Goal: Check status: Check status

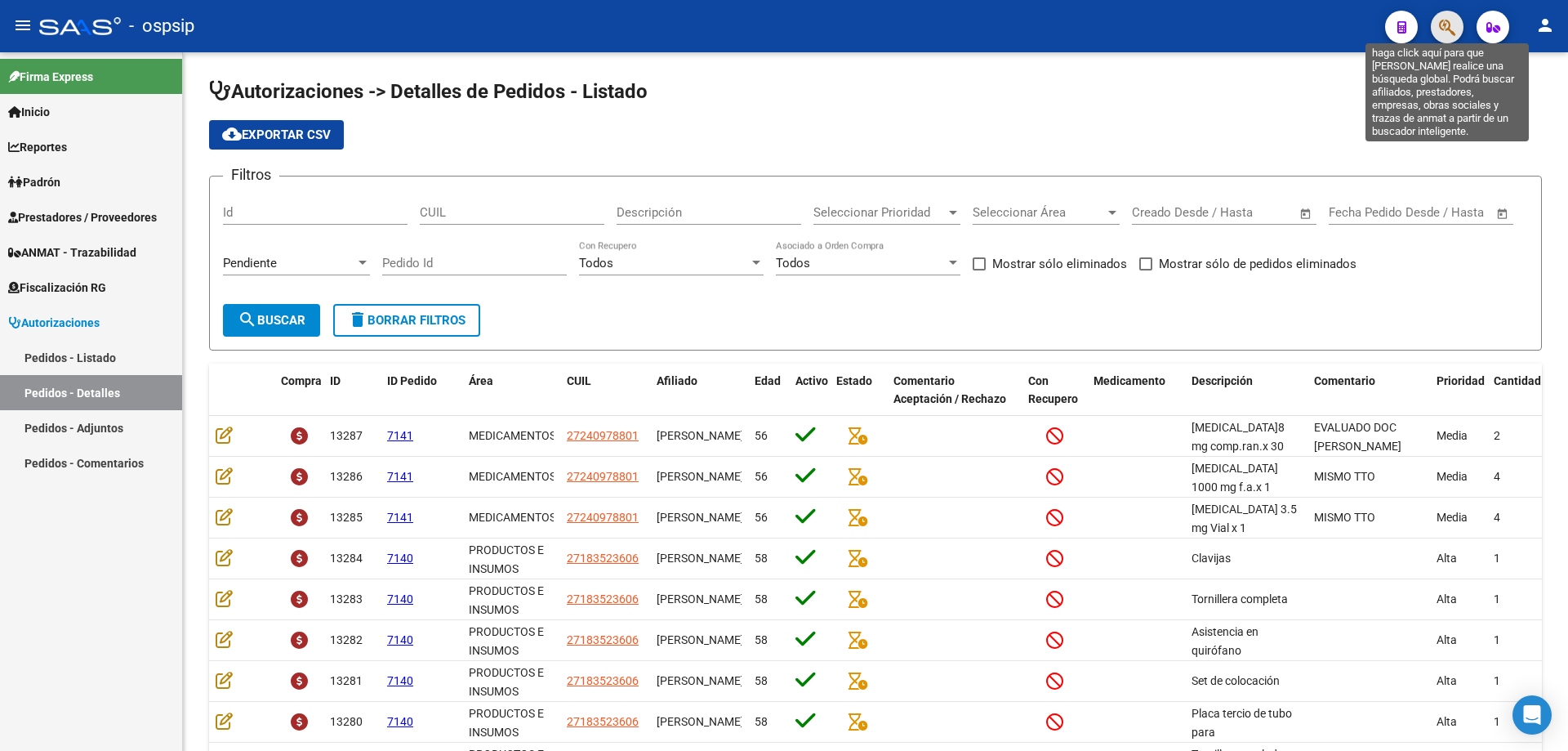
click at [1449, 31] on icon "button" at bounding box center [1447, 27] width 16 height 19
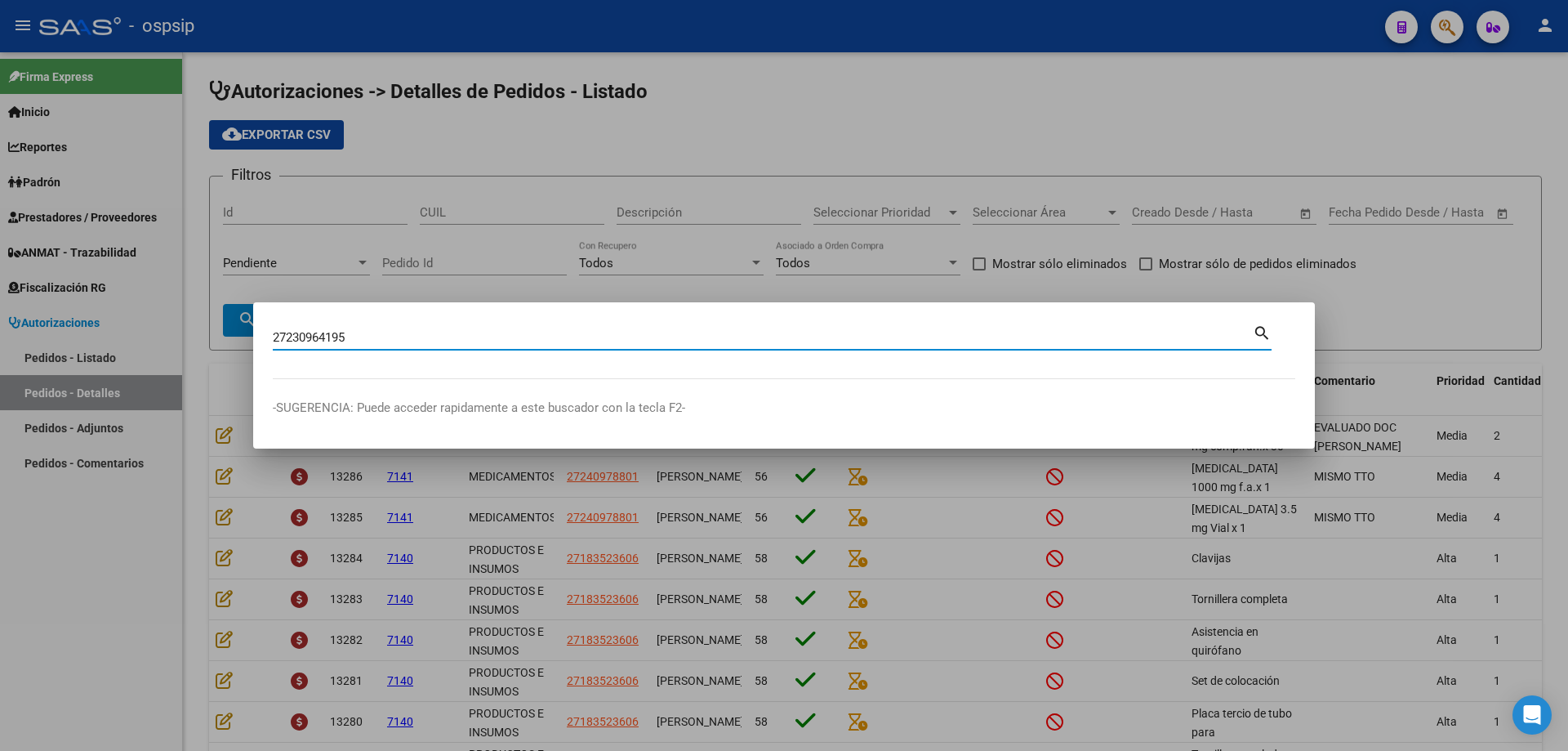
type input "27230964195"
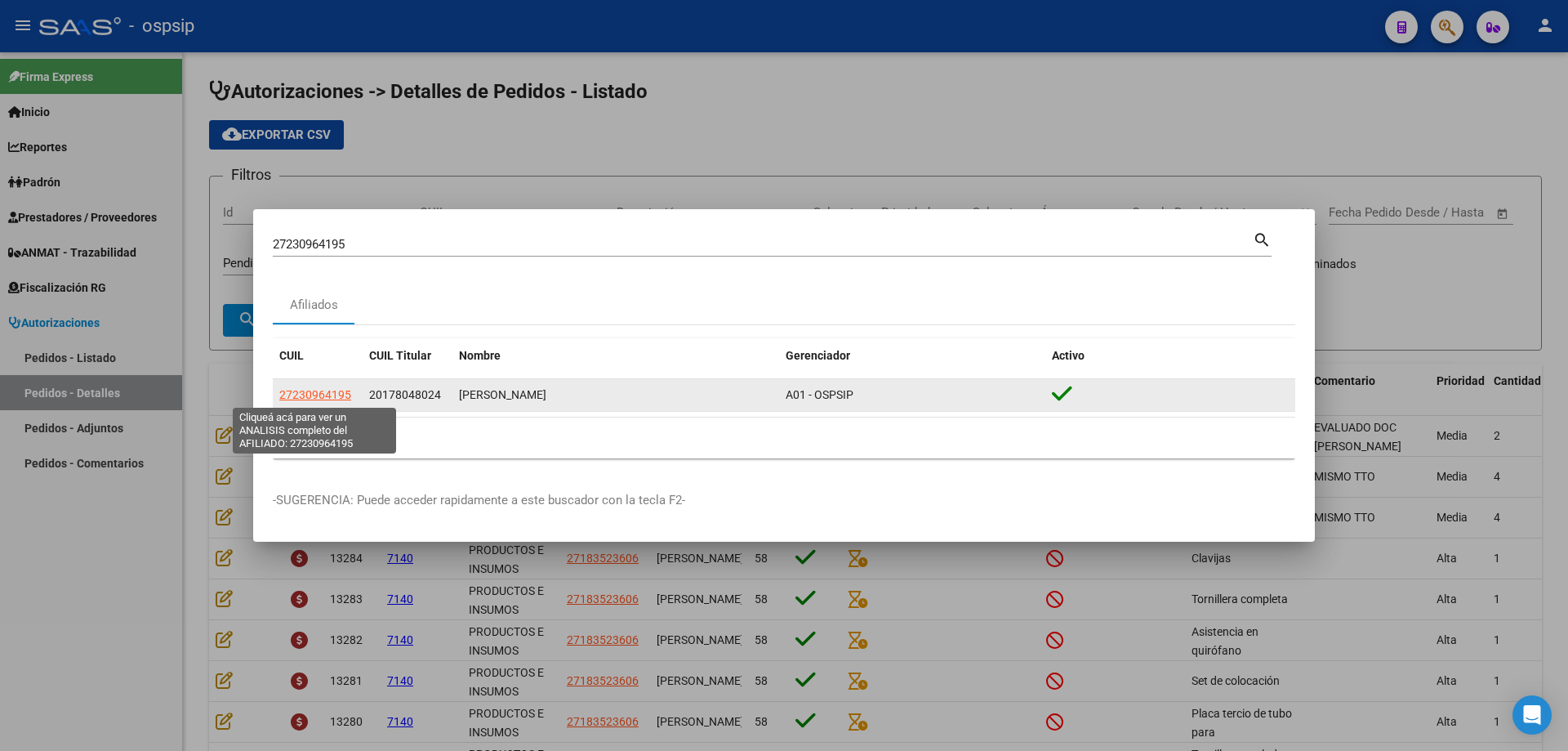
click at [337, 401] on span "27230964195" at bounding box center [315, 394] width 72 height 13
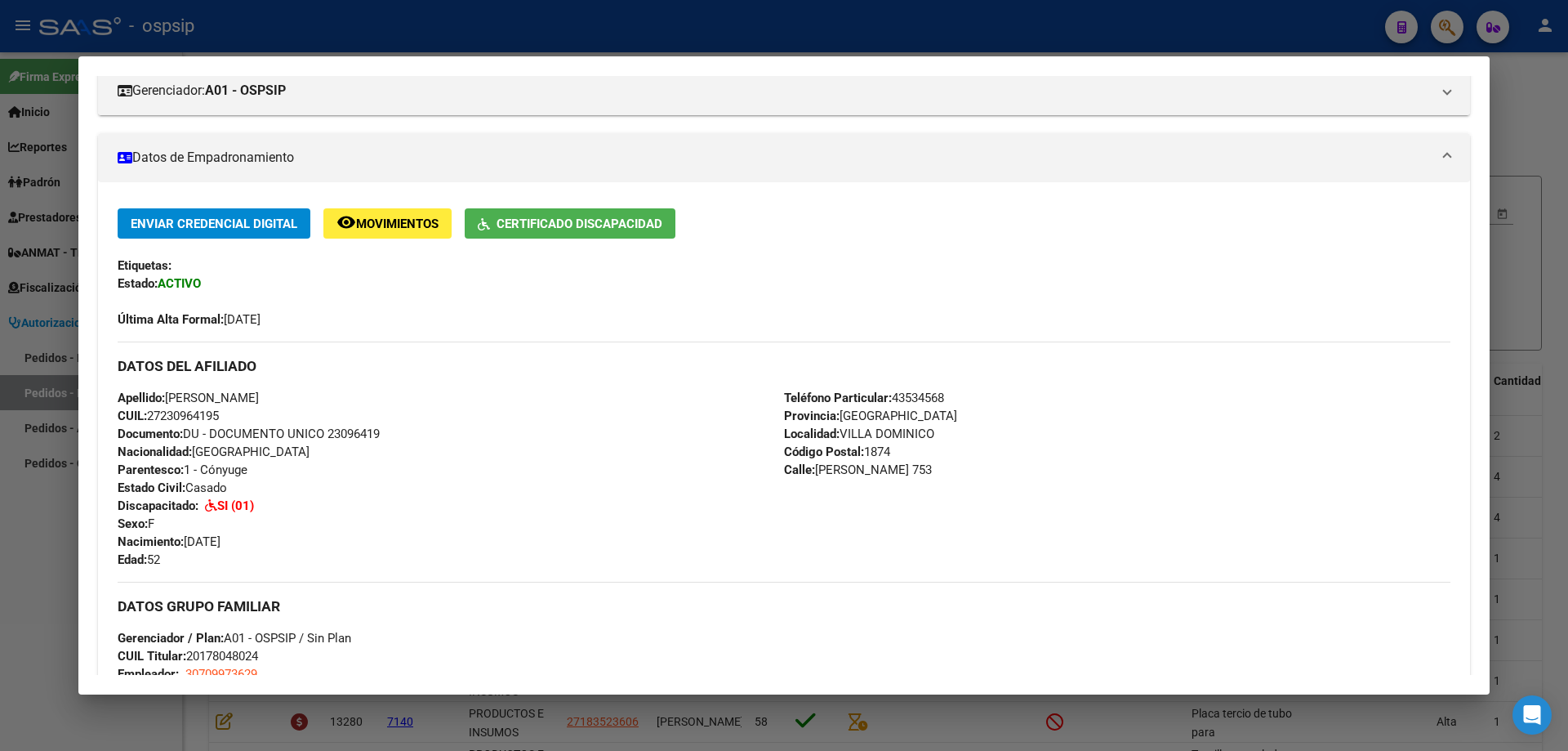
scroll to position [245, 0]
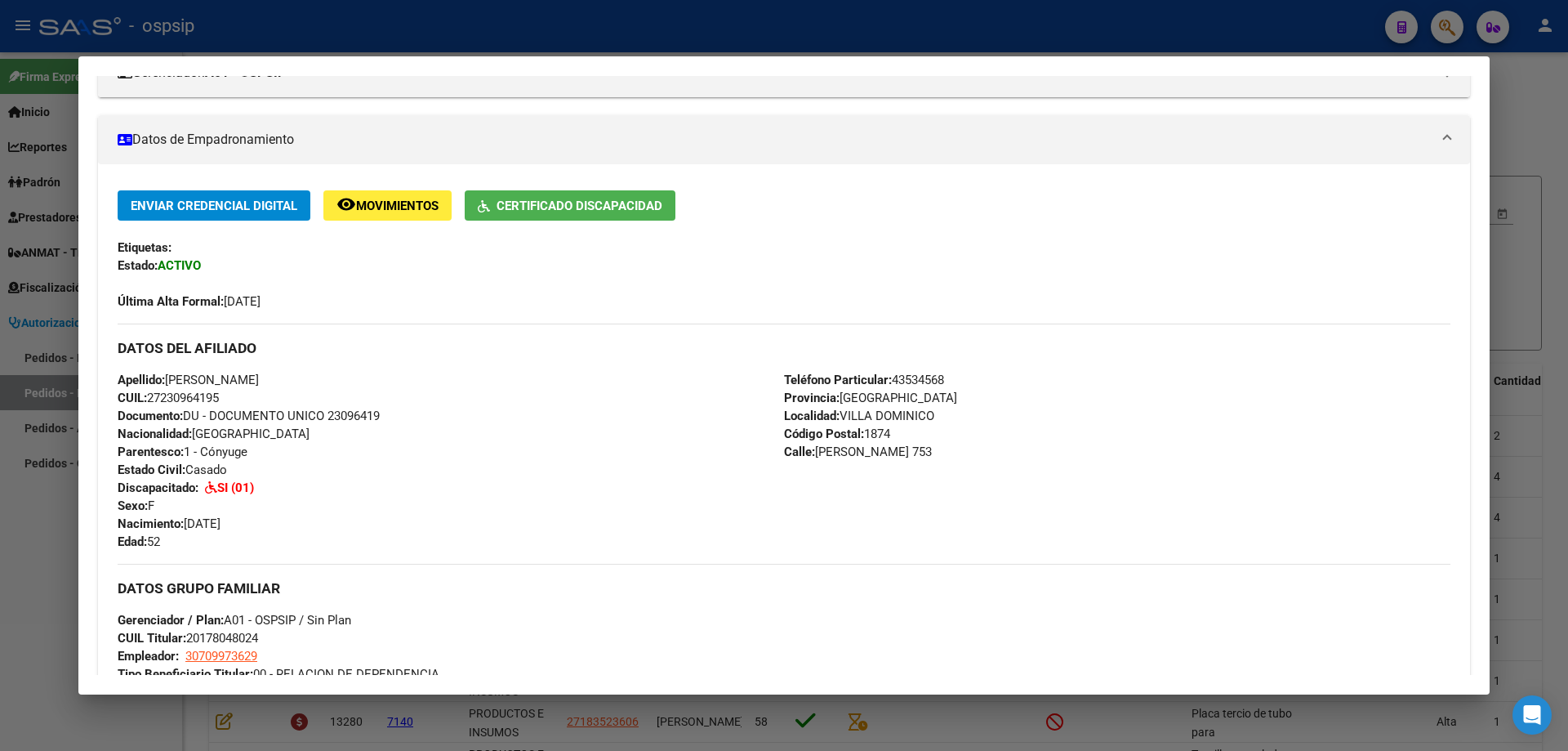
click at [372, 418] on span "Documento: DU - DOCUMENTO UNICO 23096419" at bounding box center [248, 416] width 262 height 15
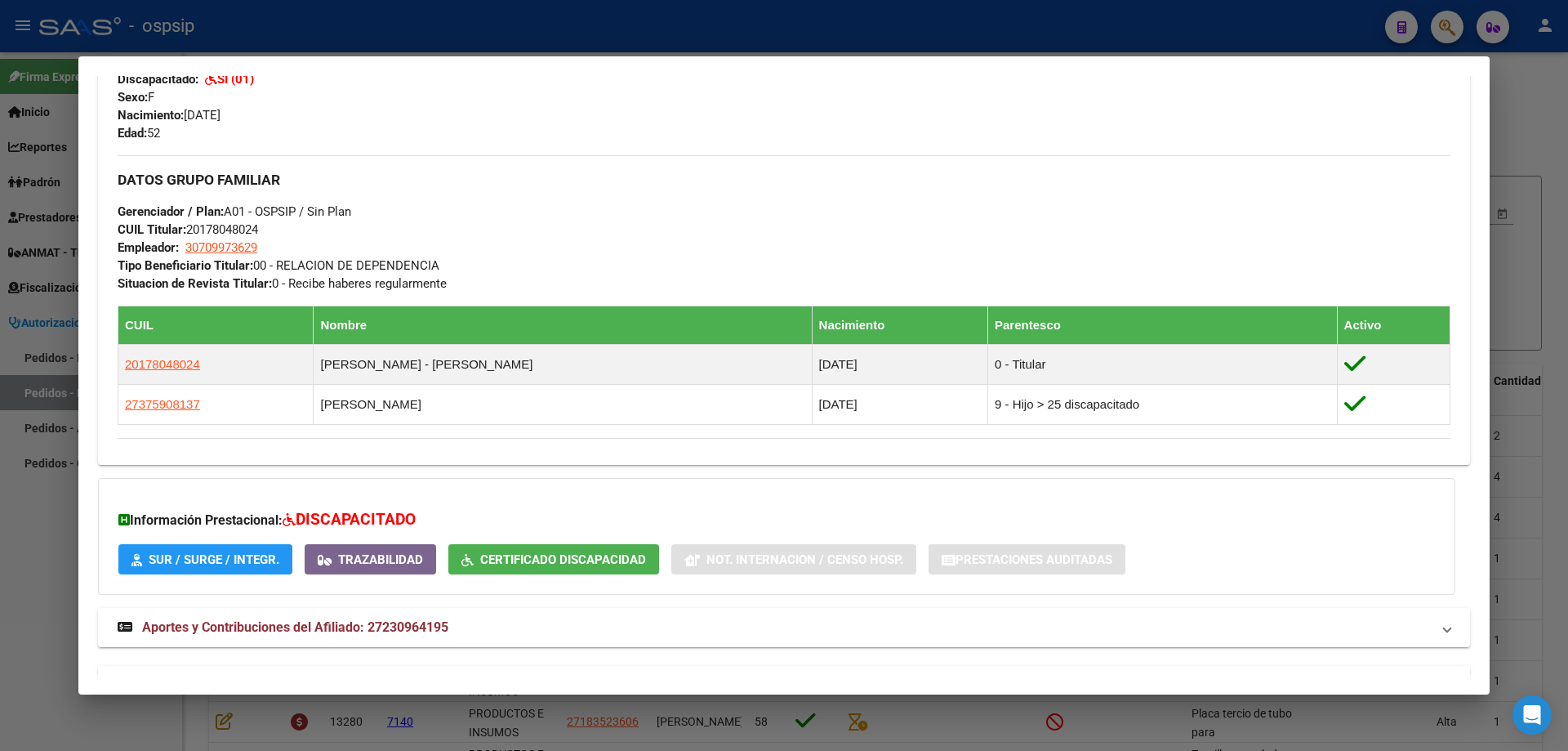
scroll to position [702, 0]
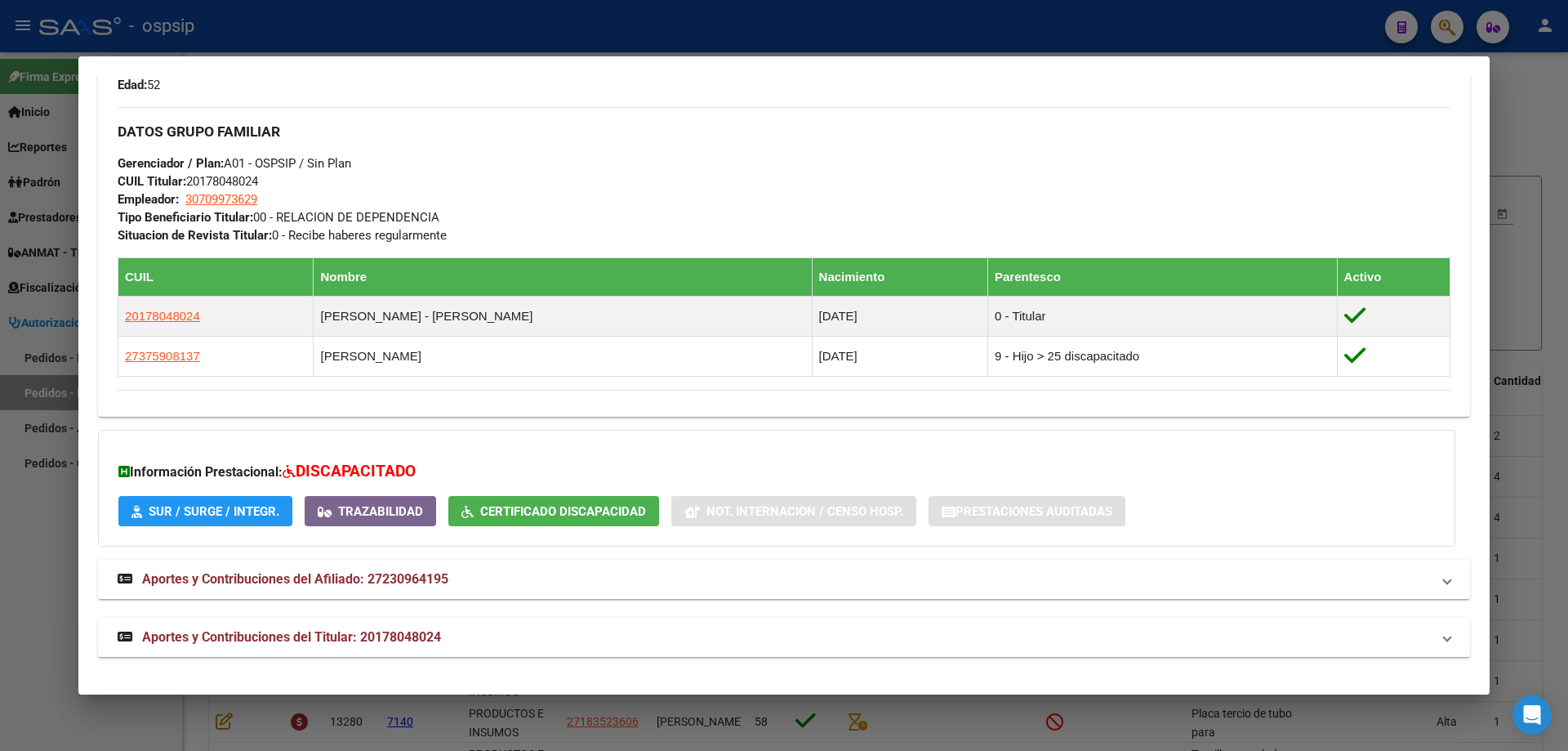
click at [1555, 127] on div at bounding box center [784, 375] width 1568 height 751
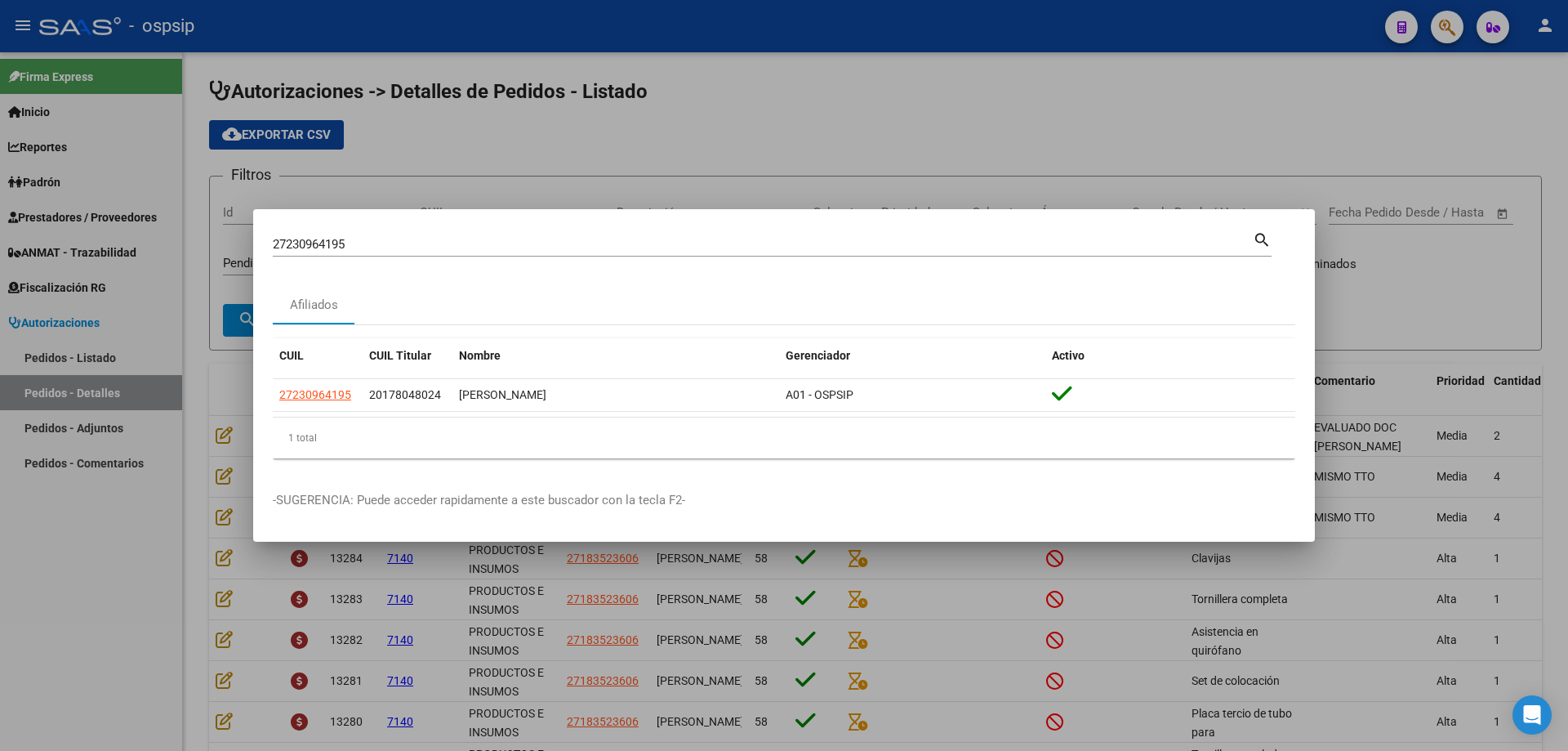
click at [844, 111] on div at bounding box center [784, 375] width 1568 height 751
